Goal: Navigation & Orientation: Find specific page/section

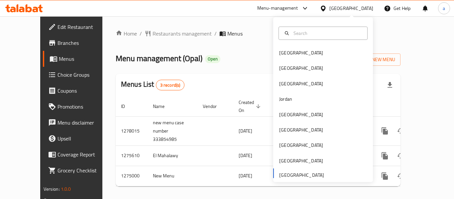
click at [309, 173] on div "Bahrain Egypt Iraq Jordan Kuwait Oman Qatar Saudi Arabia United Arab Emirates" at bounding box center [323, 113] width 100 height 137
click at [286, 143] on div "[GEOGRAPHIC_DATA]" at bounding box center [301, 145] width 54 height 15
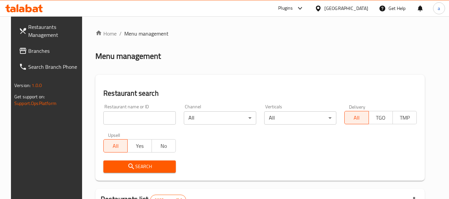
click at [38, 54] on span "Branches" at bounding box center [54, 51] width 52 height 8
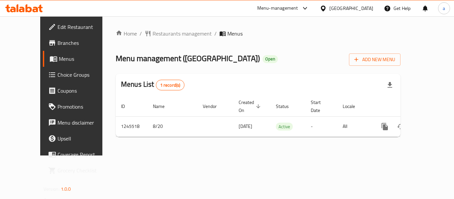
click at [327, 10] on icon at bounding box center [323, 8] width 7 height 7
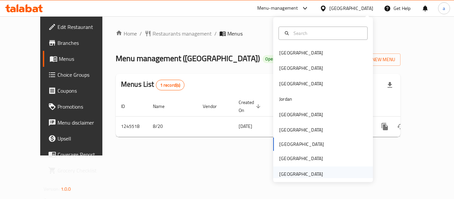
click at [310, 175] on div "[GEOGRAPHIC_DATA]" at bounding box center [301, 173] width 44 height 7
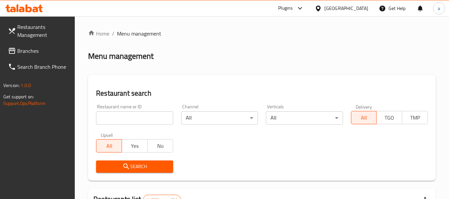
click at [43, 48] on span "Branches" at bounding box center [43, 51] width 52 height 8
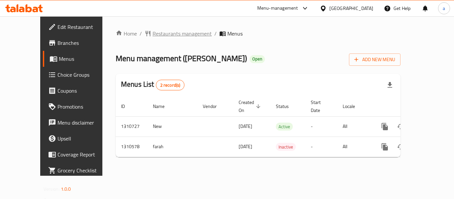
click at [163, 36] on span "Restaurants management" at bounding box center [182, 34] width 59 height 8
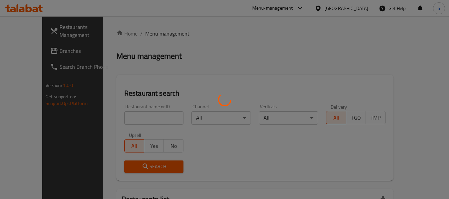
click at [136, 118] on div at bounding box center [224, 99] width 449 height 199
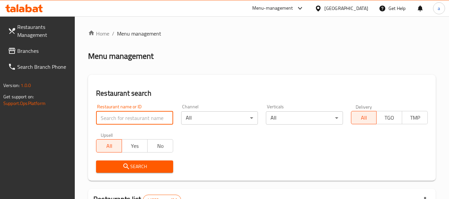
click at [135, 118] on input "search" at bounding box center [134, 117] width 77 height 13
paste input "705490"
type input "705490"
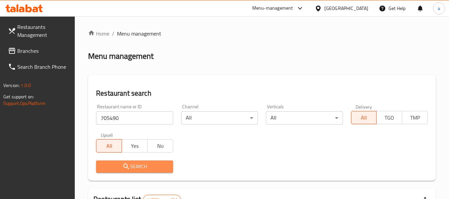
click at [126, 163] on icon "submit" at bounding box center [126, 166] width 8 height 8
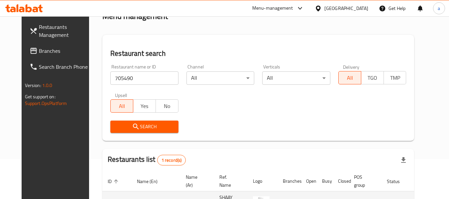
scroll to position [89, 0]
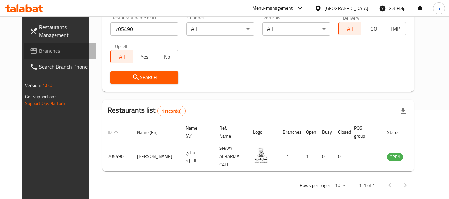
click at [24, 46] on link "Branches" at bounding box center [60, 51] width 72 height 16
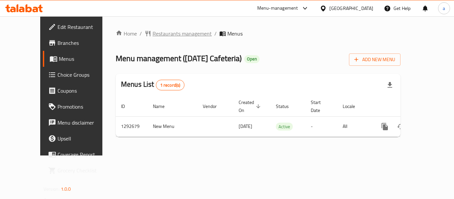
click at [153, 34] on span "Restaurants management" at bounding box center [182, 34] width 59 height 8
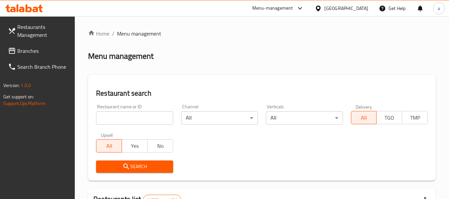
click at [36, 52] on span "Branches" at bounding box center [43, 51] width 52 height 8
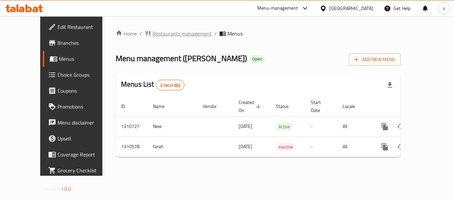
click at [153, 34] on span "Restaurants management" at bounding box center [182, 34] width 59 height 8
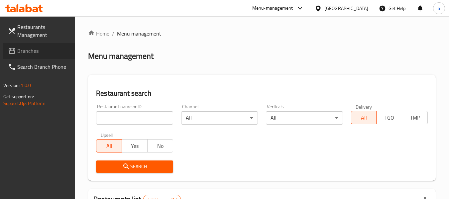
click at [53, 56] on link "Branches" at bounding box center [39, 51] width 72 height 16
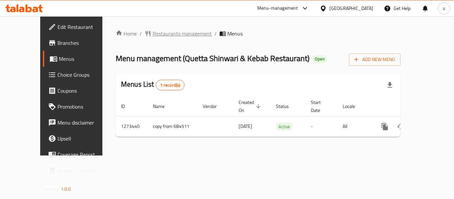
click at [153, 33] on span "Restaurants management" at bounding box center [182, 34] width 59 height 8
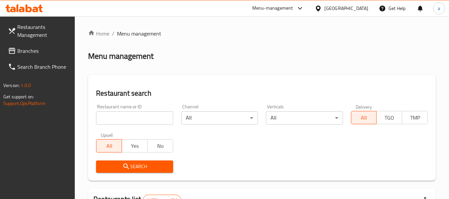
click at [347, 10] on div "[GEOGRAPHIC_DATA]" at bounding box center [346, 8] width 44 height 7
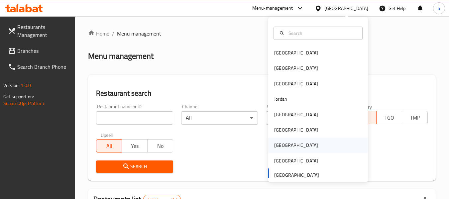
click at [274, 147] on div "[GEOGRAPHIC_DATA]" at bounding box center [296, 145] width 44 height 7
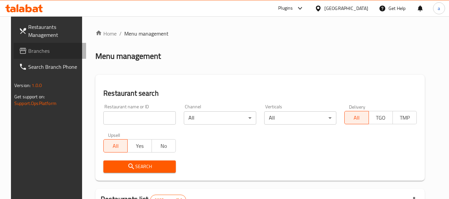
click at [33, 58] on link "Branches" at bounding box center [50, 51] width 72 height 16
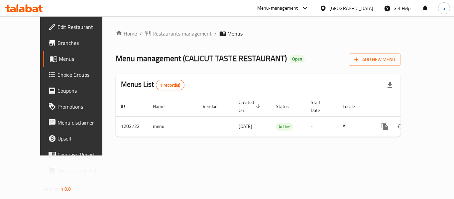
click at [327, 8] on icon at bounding box center [323, 8] width 7 height 7
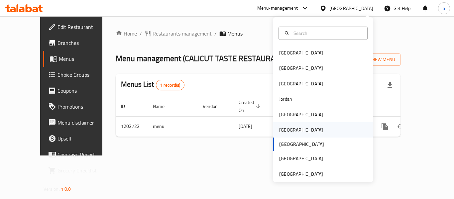
click at [291, 127] on div "[GEOGRAPHIC_DATA]" at bounding box center [301, 129] width 54 height 15
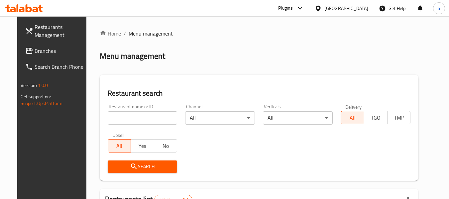
click at [40, 52] on span "Branches" at bounding box center [61, 51] width 52 height 8
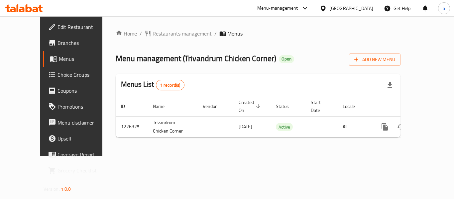
click at [351, 10] on div "[GEOGRAPHIC_DATA]" at bounding box center [346, 8] width 64 height 16
click at [329, 9] on div at bounding box center [325, 8] width 10 height 7
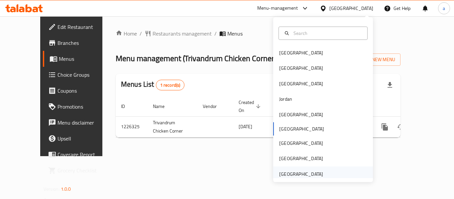
click at [320, 168] on div "[GEOGRAPHIC_DATA]" at bounding box center [301, 173] width 54 height 15
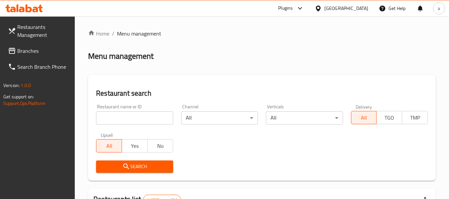
click at [24, 53] on span "Branches" at bounding box center [43, 51] width 52 height 8
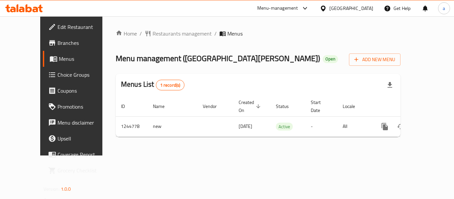
click at [141, 41] on div "Home / Restaurants management / Menus Menu management ( Cafe de Palma ) Open Ad…" at bounding box center [258, 86] width 285 height 113
click at [153, 38] on span "Restaurants management" at bounding box center [182, 34] width 59 height 8
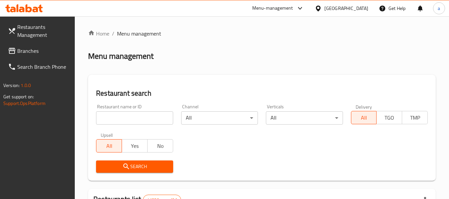
click at [42, 48] on span "Branches" at bounding box center [43, 51] width 52 height 8
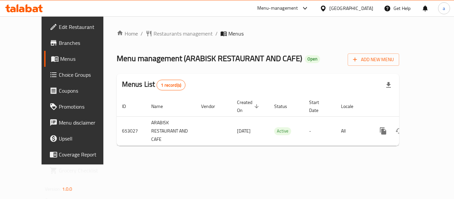
click at [329, 8] on div at bounding box center [325, 8] width 10 height 7
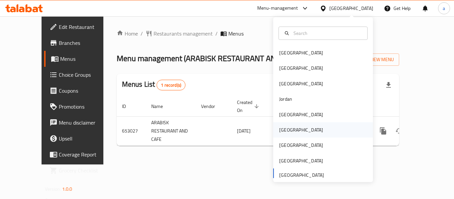
click at [293, 132] on div "[GEOGRAPHIC_DATA]" at bounding box center [323, 129] width 100 height 15
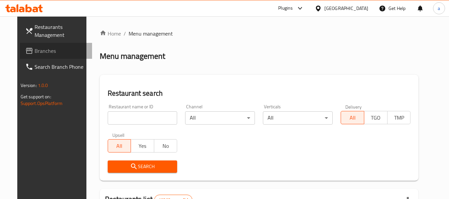
click at [51, 51] on span "Branches" at bounding box center [61, 51] width 52 height 8
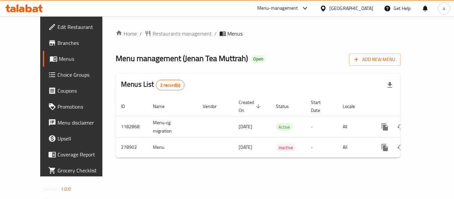
click at [329, 9] on div at bounding box center [325, 8] width 10 height 7
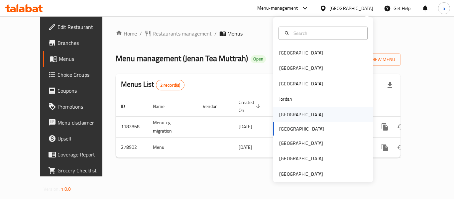
click at [283, 111] on div "[GEOGRAPHIC_DATA]" at bounding box center [301, 114] width 44 height 7
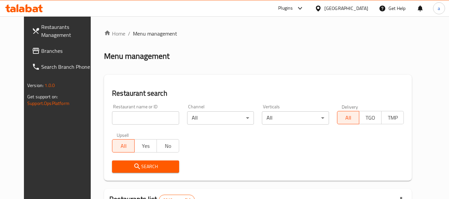
click at [41, 50] on span "Branches" at bounding box center [67, 51] width 52 height 8
